Goal: Transaction & Acquisition: Purchase product/service

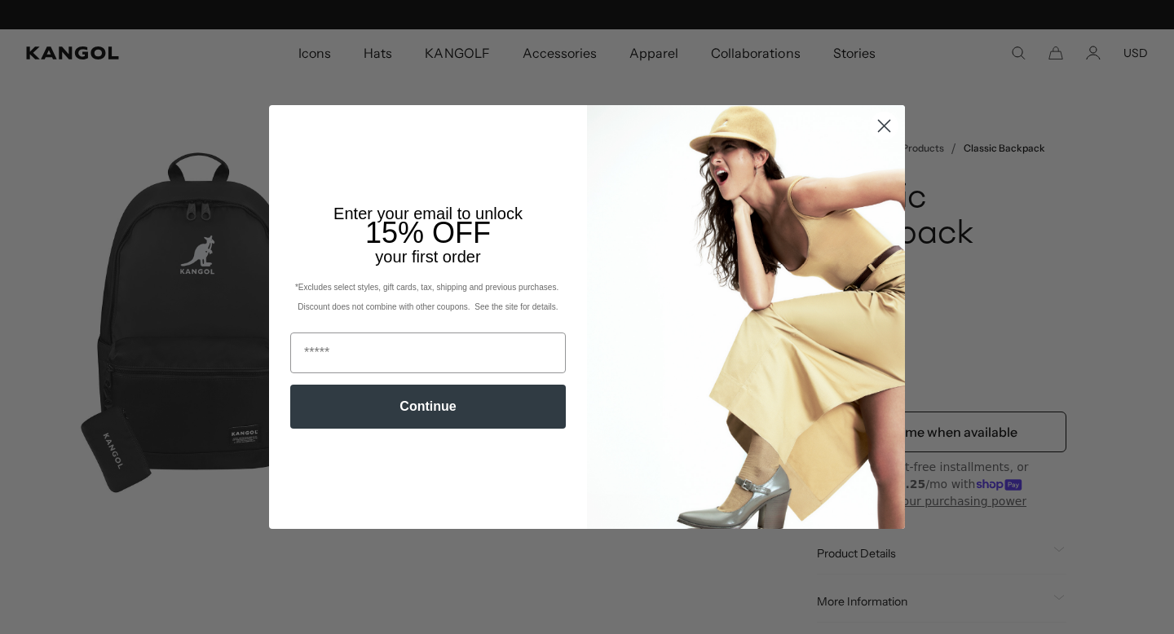
scroll to position [0, 336]
click at [883, 121] on circle "Close dialog" at bounding box center [884, 125] width 27 height 27
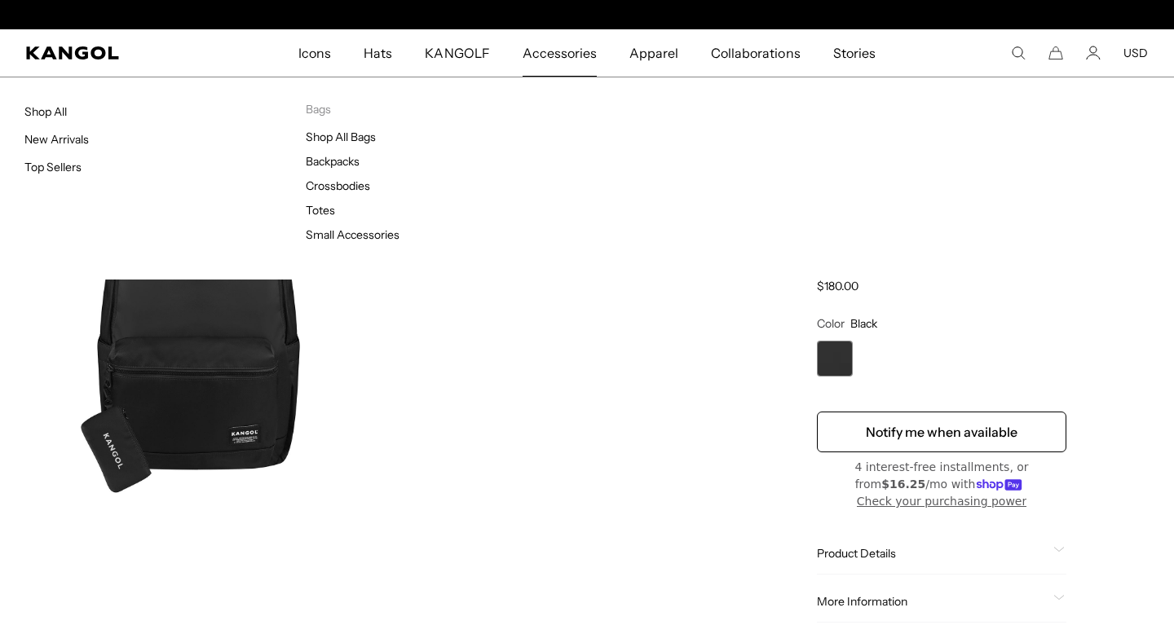
scroll to position [0, 0]
click at [354, 158] on link "Backpacks" at bounding box center [333, 161] width 54 height 15
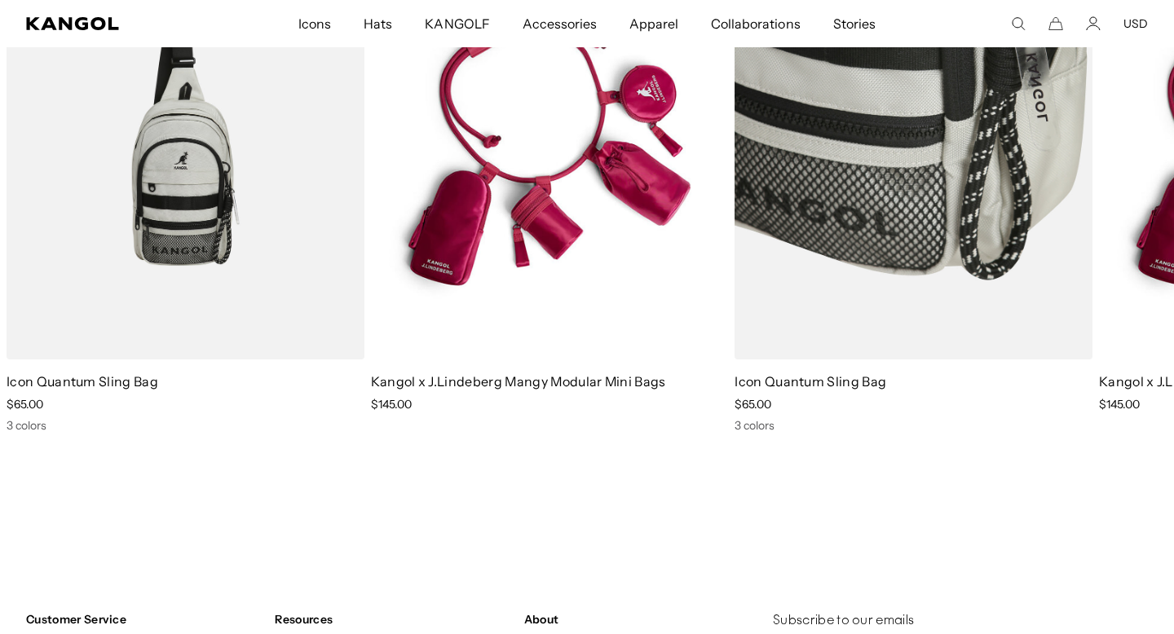
scroll to position [0, 336]
